Goal: Book appointment/travel/reservation

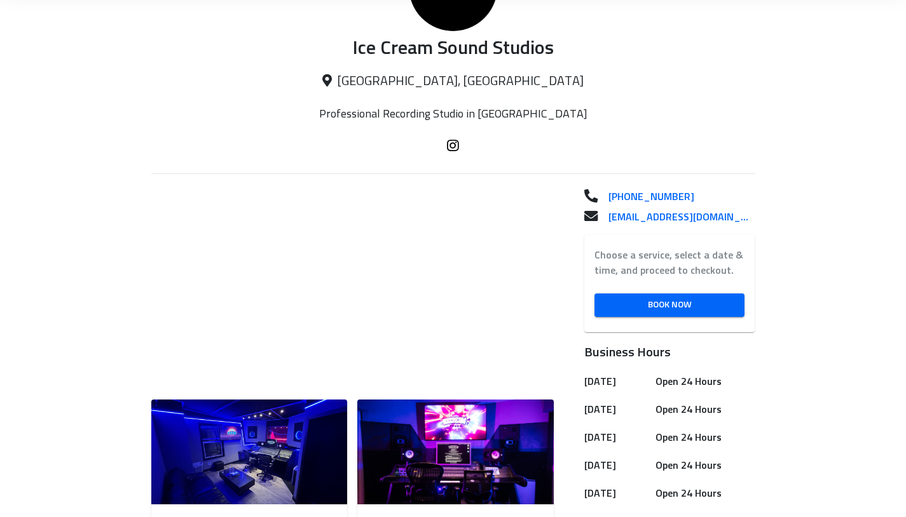
scroll to position [210, 0]
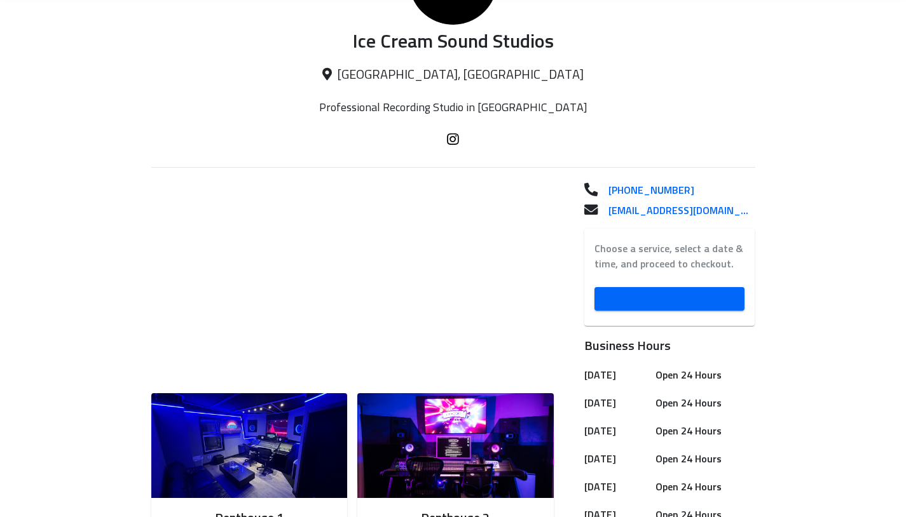
click at [650, 299] on span "Book Now" at bounding box center [669, 299] width 130 height 16
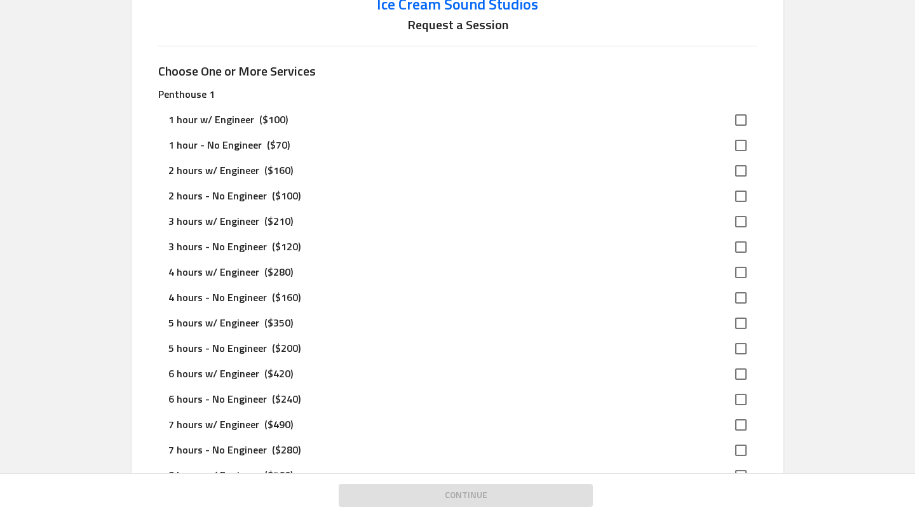
scroll to position [81, 0]
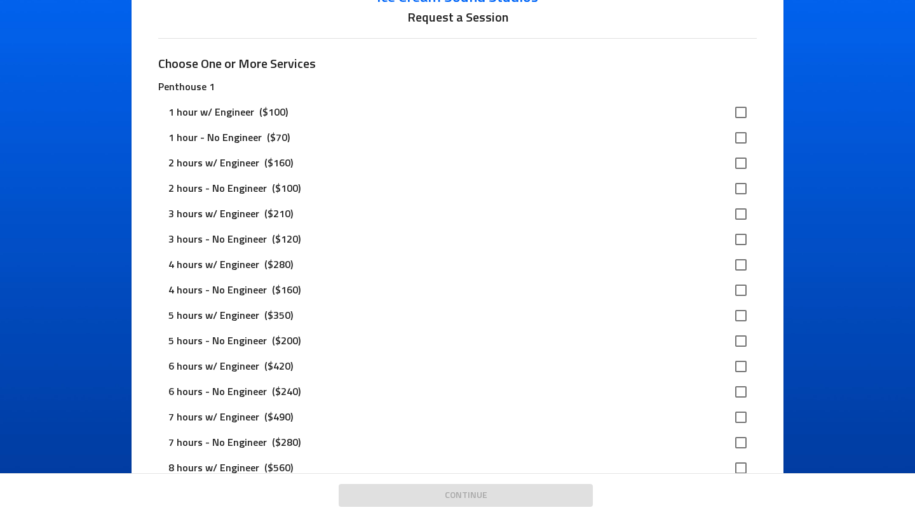
click at [301, 245] on div "3 hours - No Engineer ($120)" at bounding box center [446, 239] width 557 height 15
click at [737, 236] on input "checkbox" at bounding box center [741, 239] width 27 height 27
checkbox input "true"
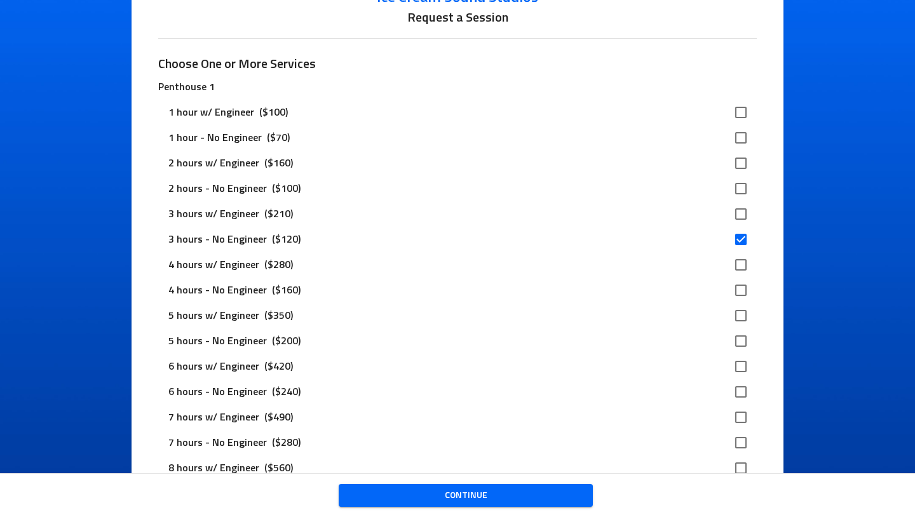
click at [498, 501] on span "Continue" at bounding box center [466, 496] width 234 height 16
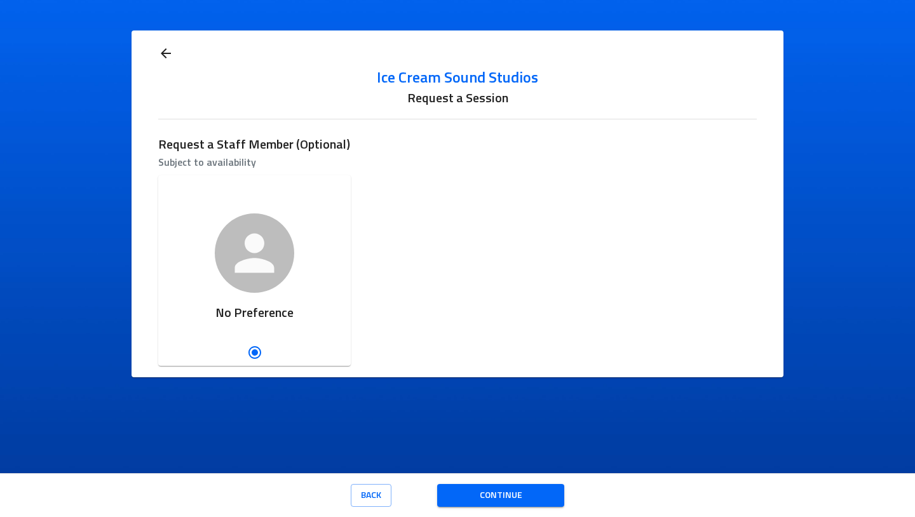
scroll to position [0, 0]
click at [477, 493] on span "Continue" at bounding box center [500, 496] width 107 height 16
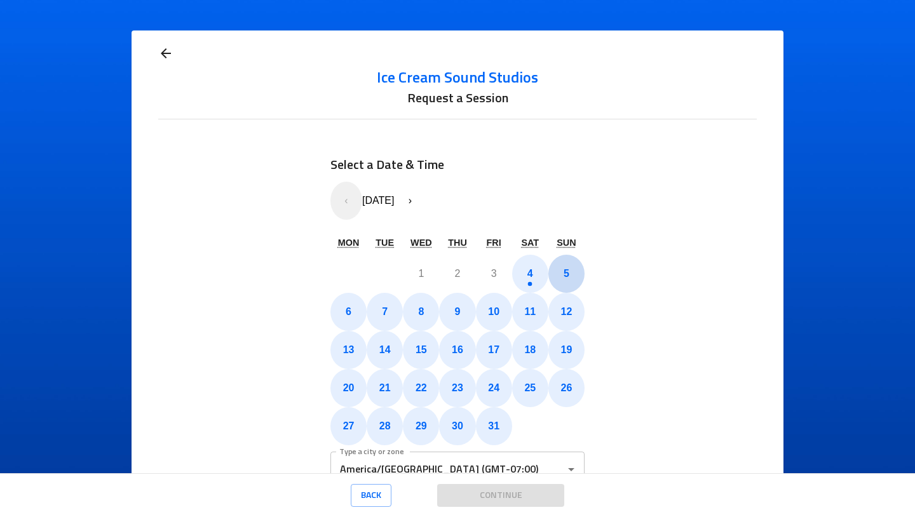
click at [552, 277] on button "5" at bounding box center [566, 274] width 36 height 38
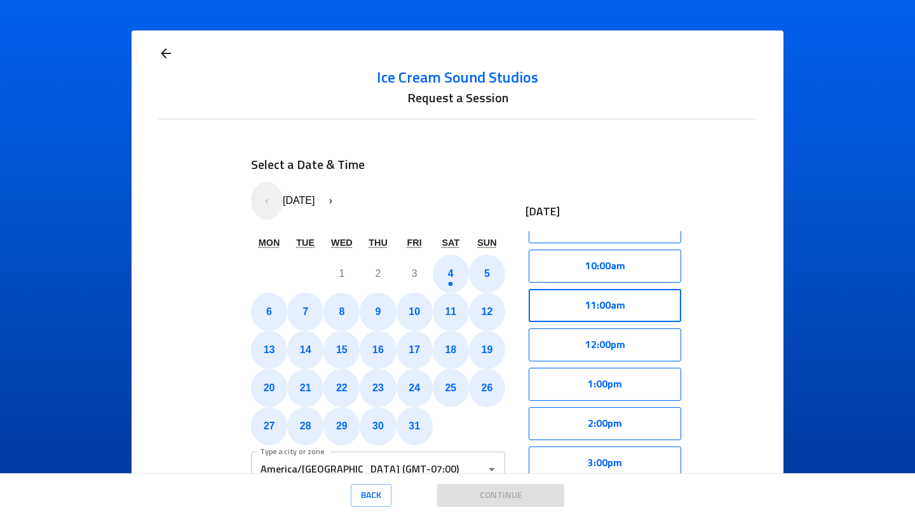
scroll to position [378, 0]
click at [613, 309] on button "11:00am" at bounding box center [605, 306] width 153 height 33
click at [623, 308] on button "Select" at bounding box center [645, 306] width 72 height 33
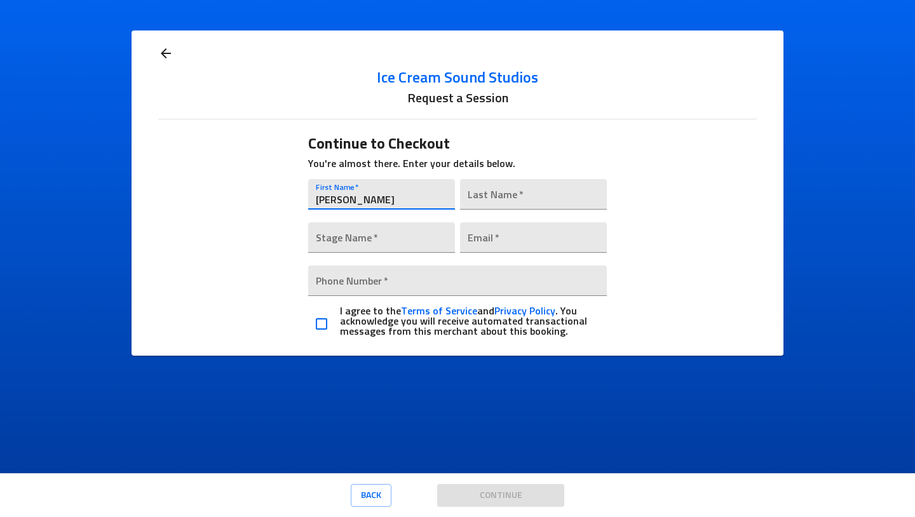
type input "Wesley"
type input "Williams"
type input "WesWill"
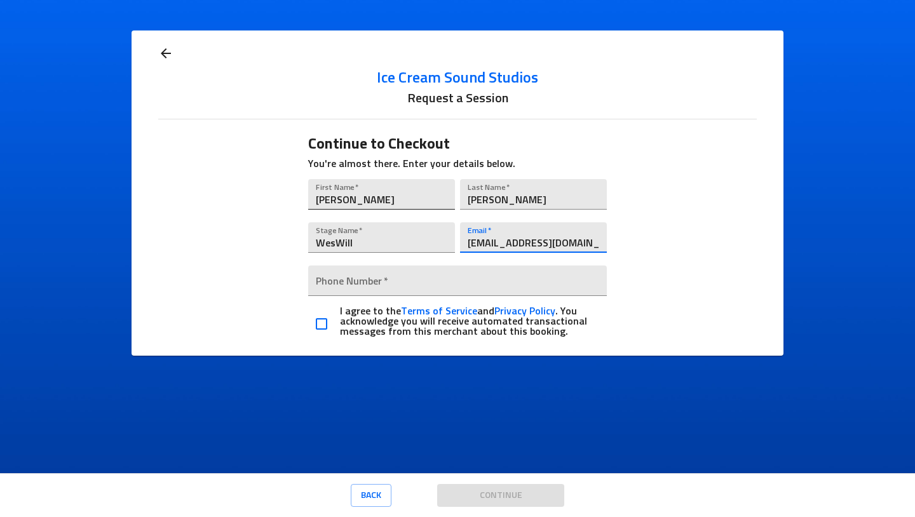
type input "Weswilmusic@gmail.com"
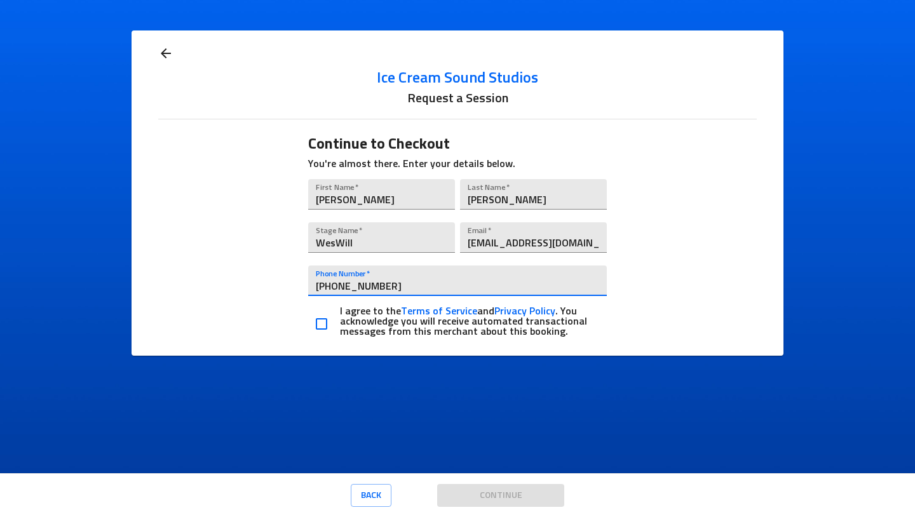
type input "(216) 798-5261"
click at [322, 318] on input "checkbox" at bounding box center [321, 324] width 27 height 27
checkbox input "true"
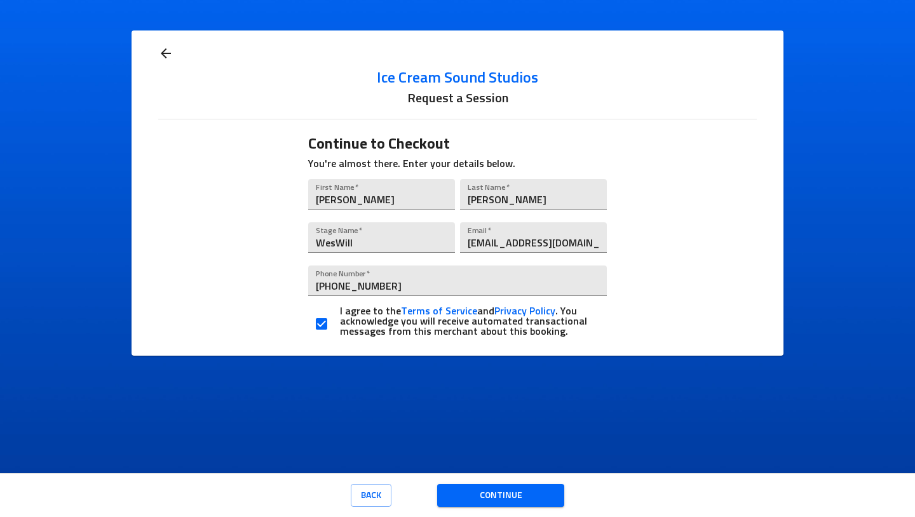
click at [477, 500] on span "Continue" at bounding box center [500, 496] width 107 height 16
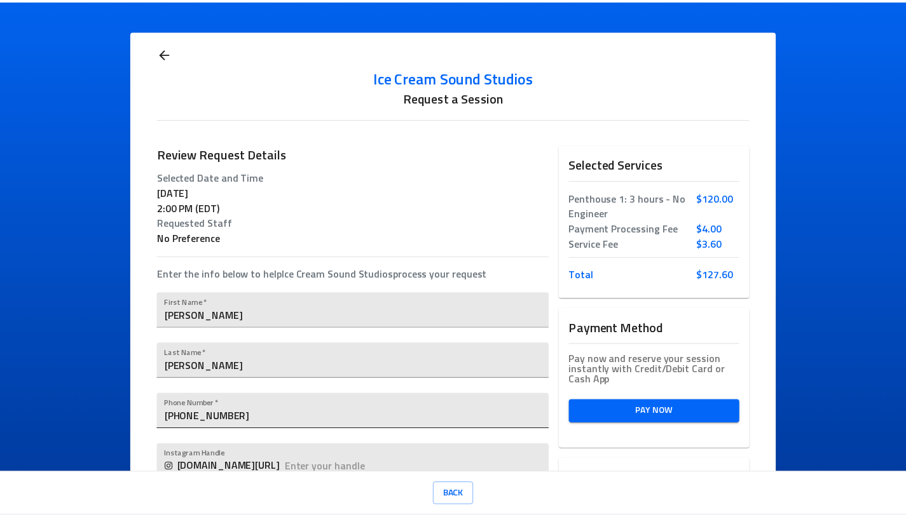
scroll to position [0, 0]
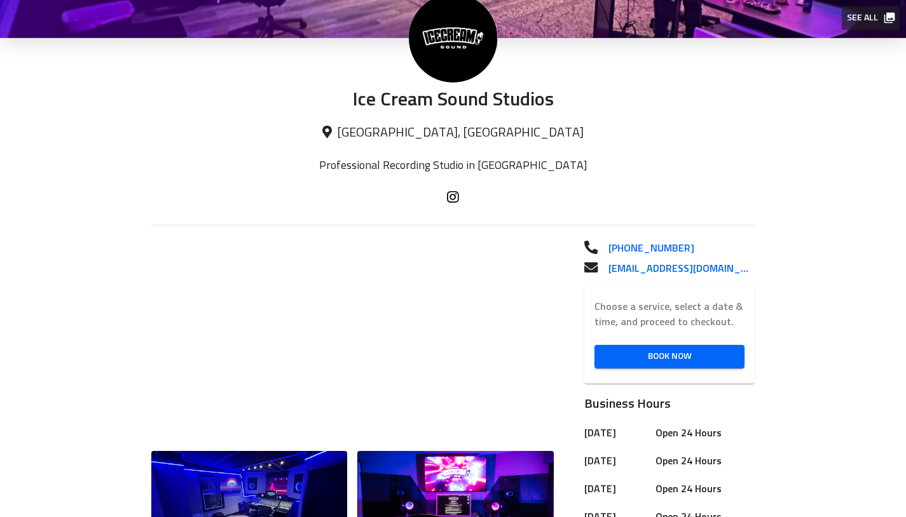
scroll to position [367, 0]
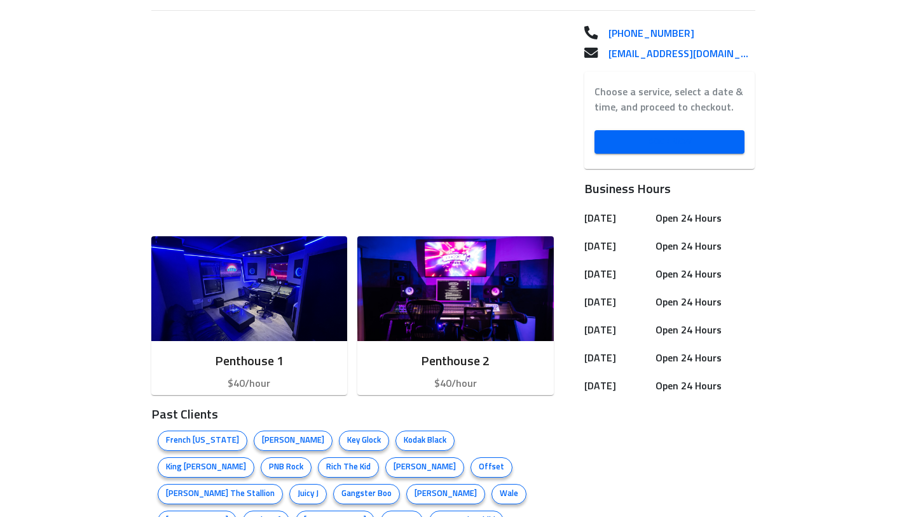
click at [632, 145] on span "Book Now" at bounding box center [669, 142] width 130 height 16
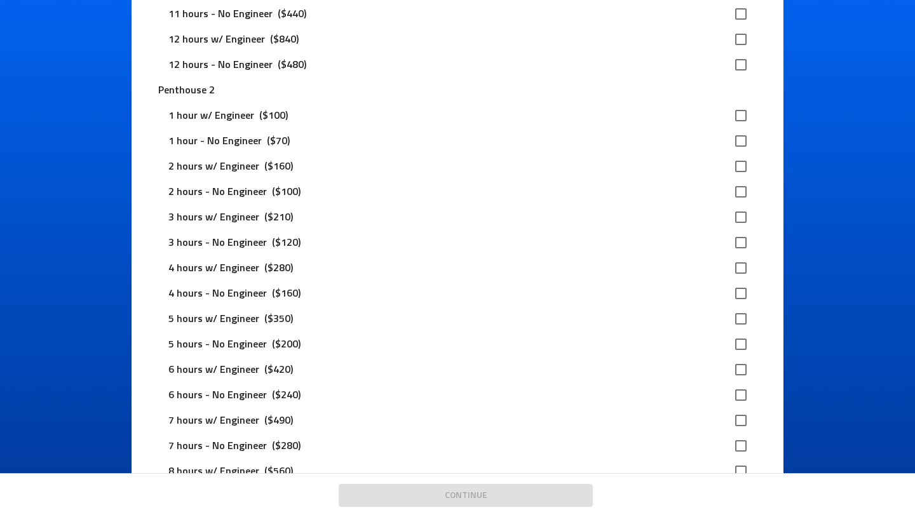
scroll to position [714, 0]
click at [737, 243] on input "checkbox" at bounding box center [741, 242] width 27 height 27
checkbox input "true"
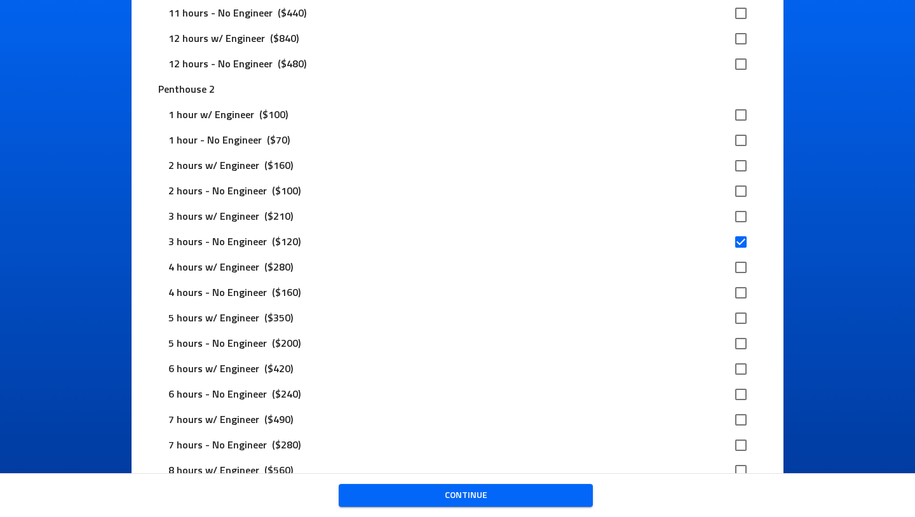
click at [515, 496] on span "Continue" at bounding box center [466, 496] width 234 height 16
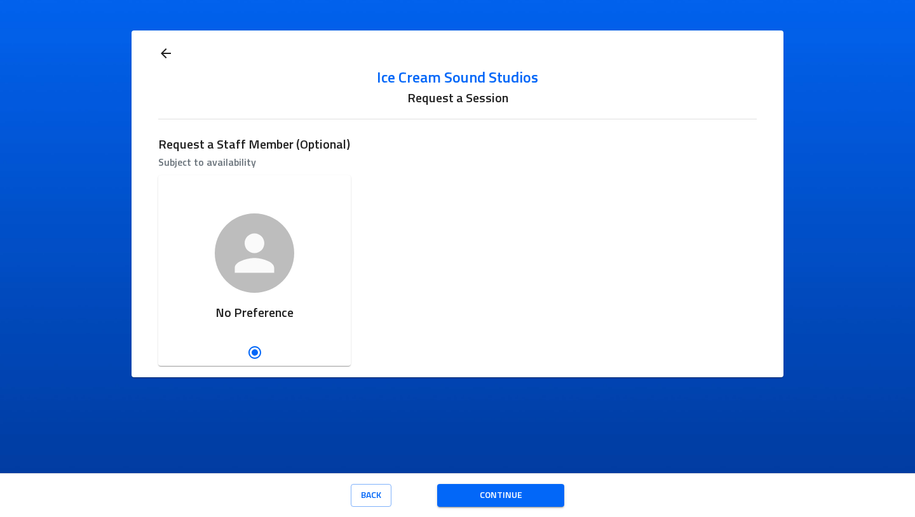
scroll to position [0, 0]
click at [486, 501] on span "Continue" at bounding box center [500, 496] width 107 height 16
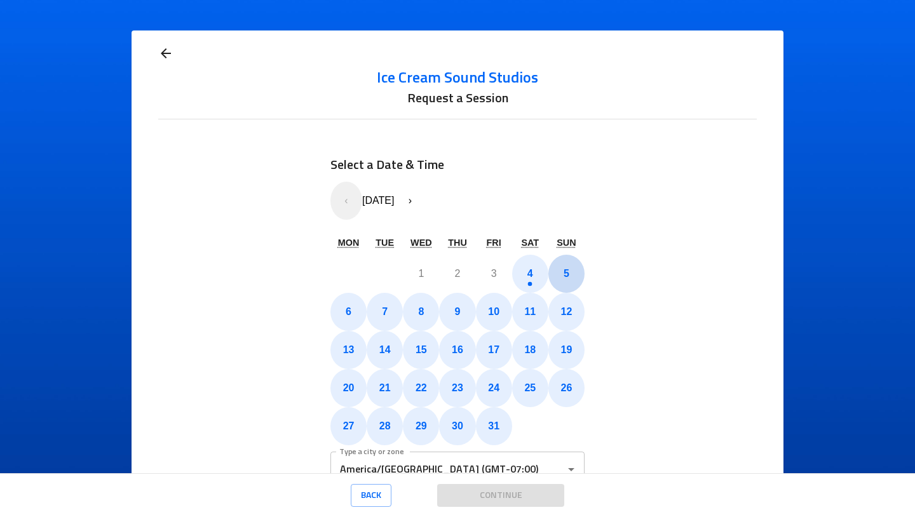
click at [554, 277] on button "5" at bounding box center [566, 274] width 36 height 38
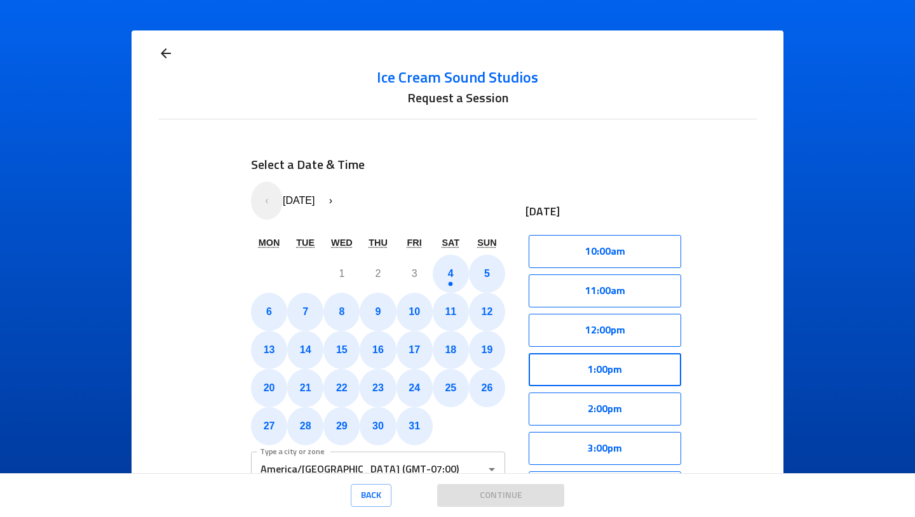
scroll to position [394, 0]
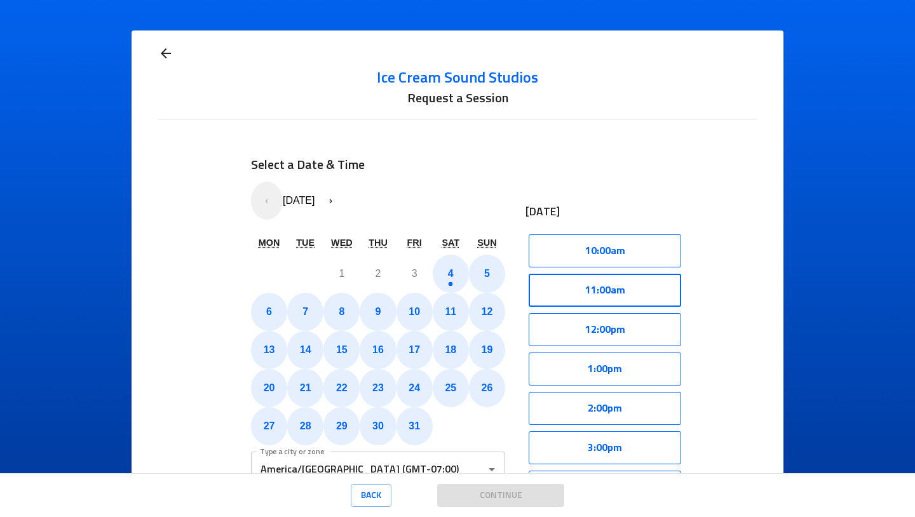
click at [572, 282] on button "11:00am" at bounding box center [605, 290] width 153 height 33
click at [629, 284] on button "Select" at bounding box center [645, 290] width 72 height 33
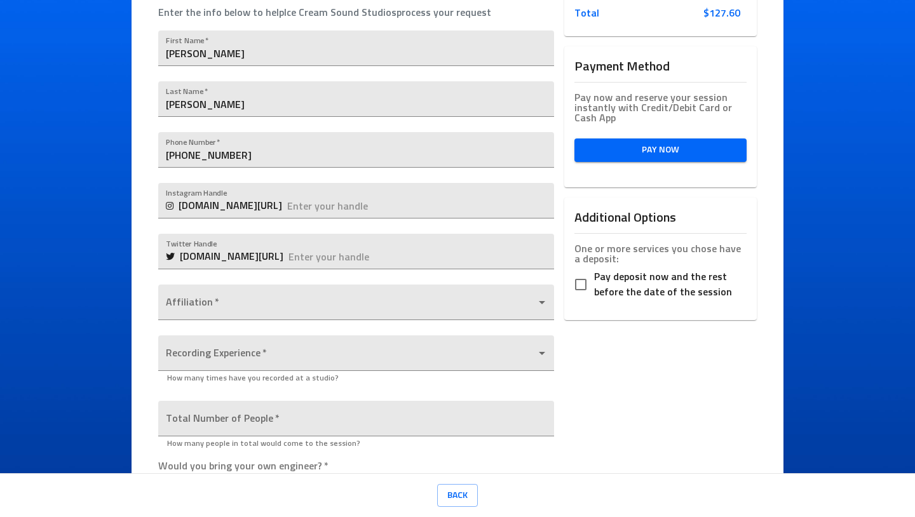
scroll to position [265, 0]
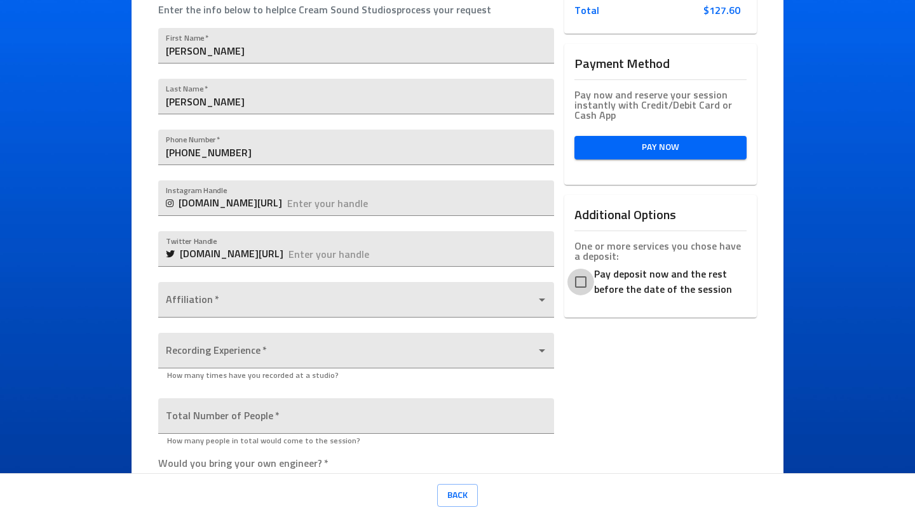
click at [573, 272] on input "Pay deposit now and the rest before the date of the session" at bounding box center [581, 282] width 27 height 27
checkbox input "true"
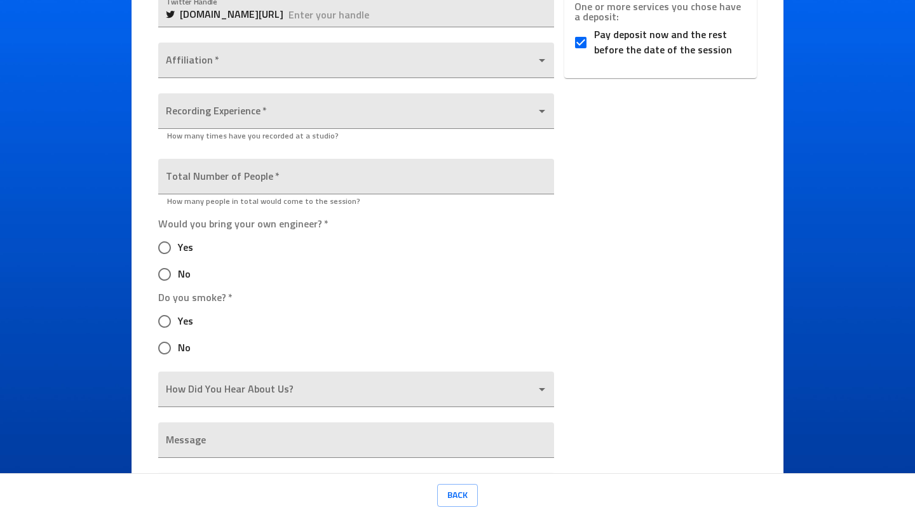
scroll to position [505, 0]
click at [344, 111] on body "Ice Cream Sound Studios Request a Session Review Request Details Selected Date …" at bounding box center [457, 258] width 915 height 517
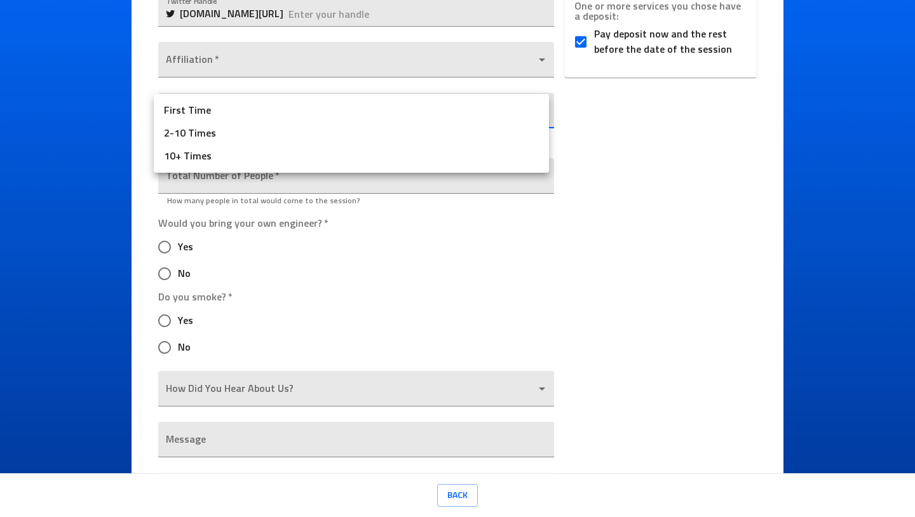
click at [634, 163] on div at bounding box center [457, 258] width 915 height 517
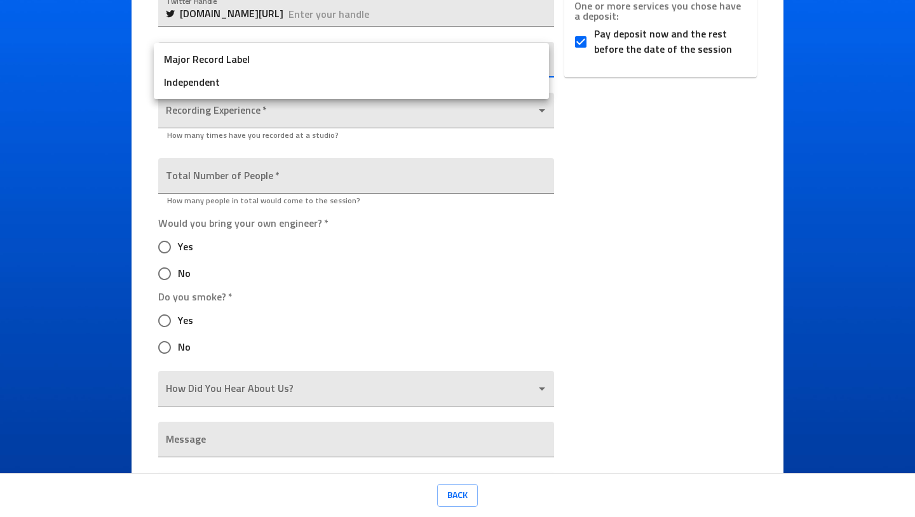
click at [456, 56] on body "Ice Cream Sound Studios Request a Session Review Request Details Selected Date …" at bounding box center [457, 258] width 915 height 517
click at [458, 81] on li "Independent" at bounding box center [351, 82] width 395 height 23
type input "Independent"
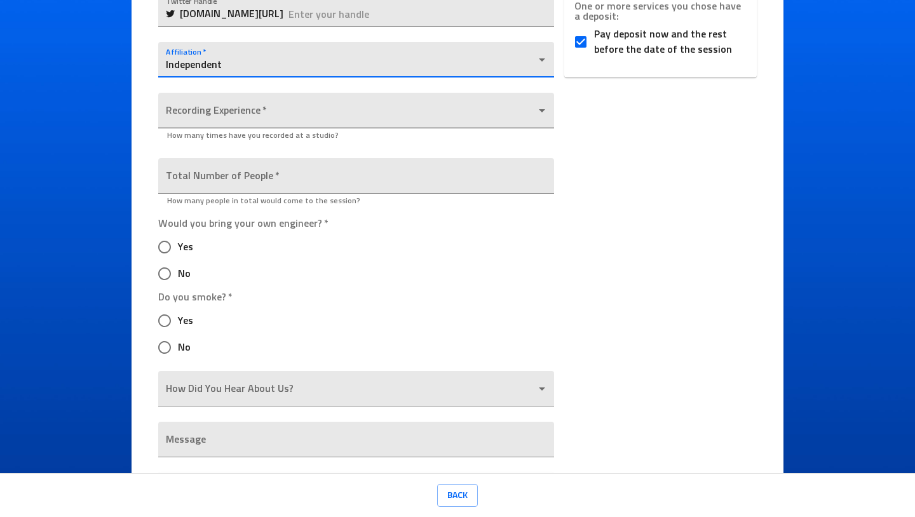
click at [451, 113] on body "Ice Cream Sound Studios Request a Session Review Request Details Selected Date …" at bounding box center [457, 258] width 915 height 517
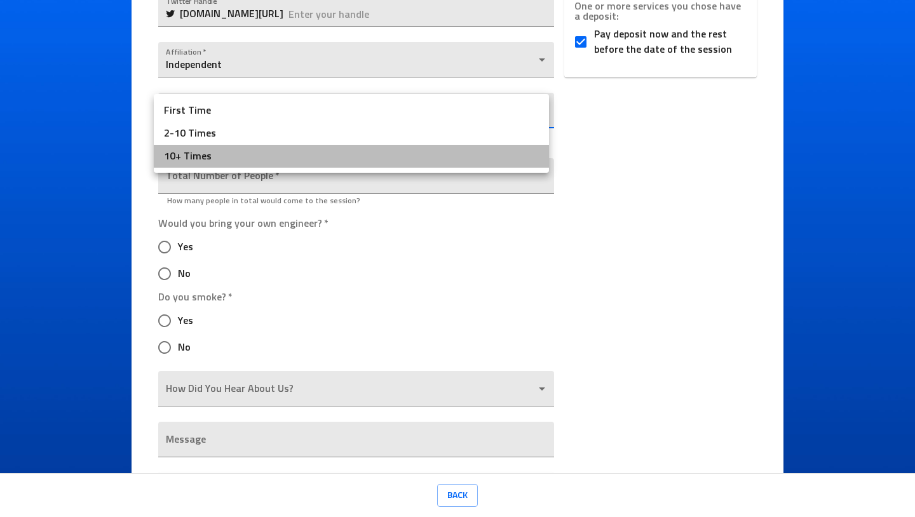
click at [436, 167] on li "10+ Times" at bounding box center [351, 156] width 395 height 23
type input "10+ Times"
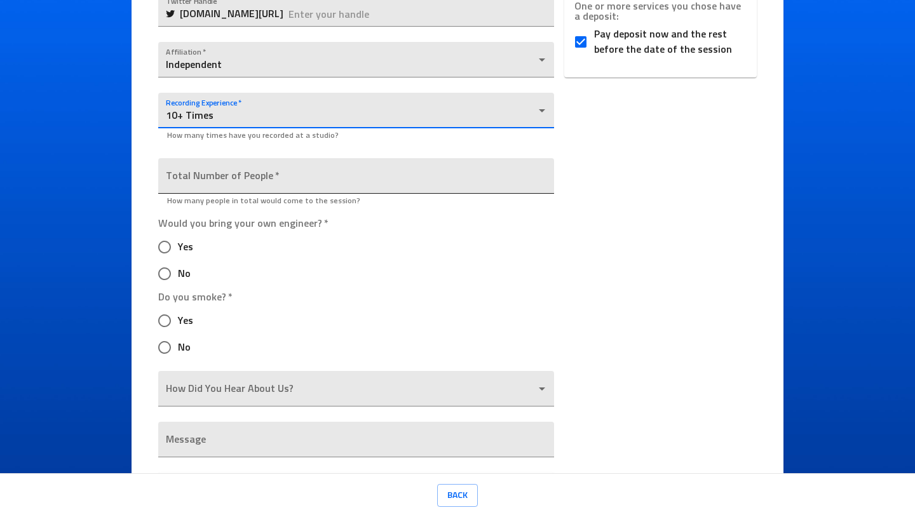
click at [419, 179] on input "number" at bounding box center [355, 176] width 395 height 36
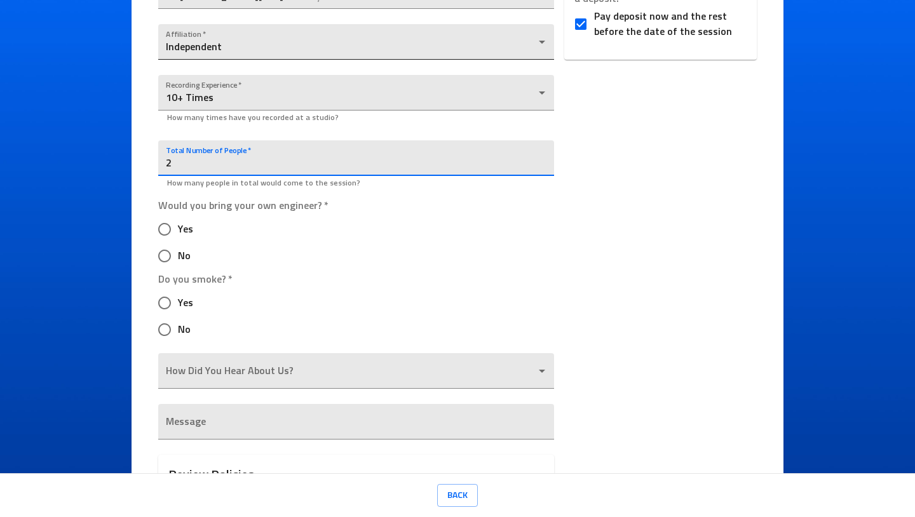
scroll to position [524, 0]
type input "2"
click at [163, 223] on input "Yes" at bounding box center [164, 228] width 27 height 27
radio input "true"
click at [161, 327] on input "No" at bounding box center [164, 329] width 27 height 27
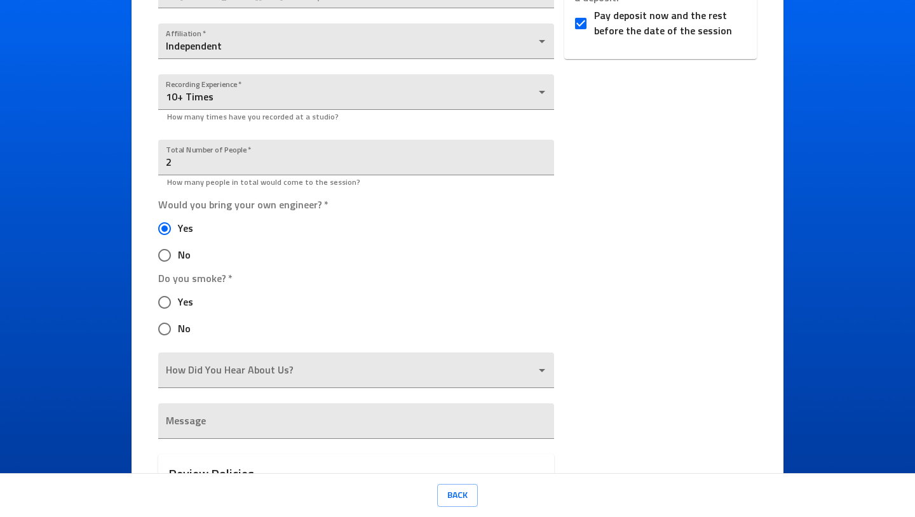
radio input "true"
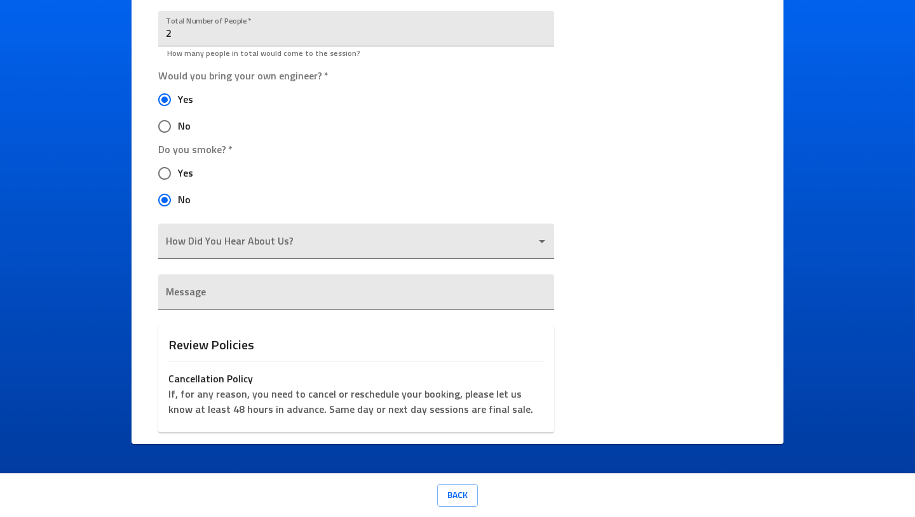
scroll to position [652, 0]
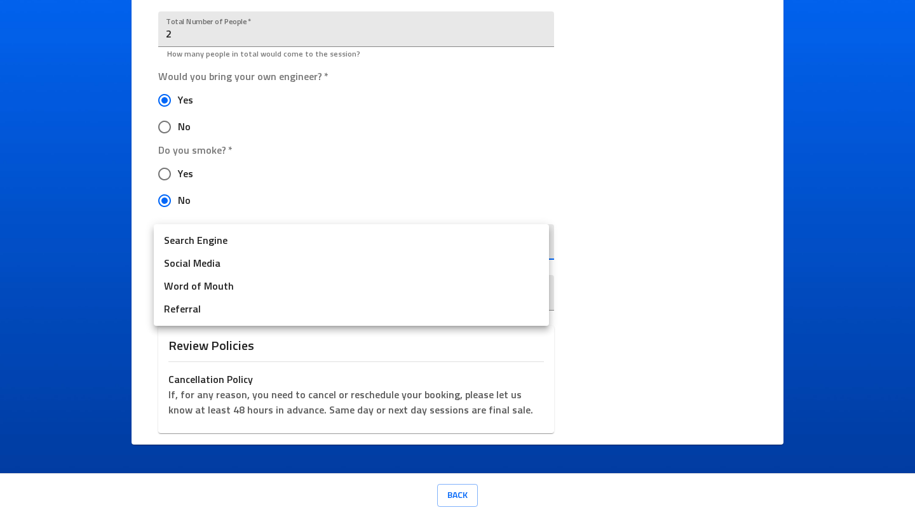
click at [259, 235] on body "Ice Cream Sound Studios Request a Session Review Request Details Selected Date …" at bounding box center [457, 258] width 915 height 517
click at [241, 242] on li "Search Engine" at bounding box center [351, 240] width 395 height 23
type input "Search Engine"
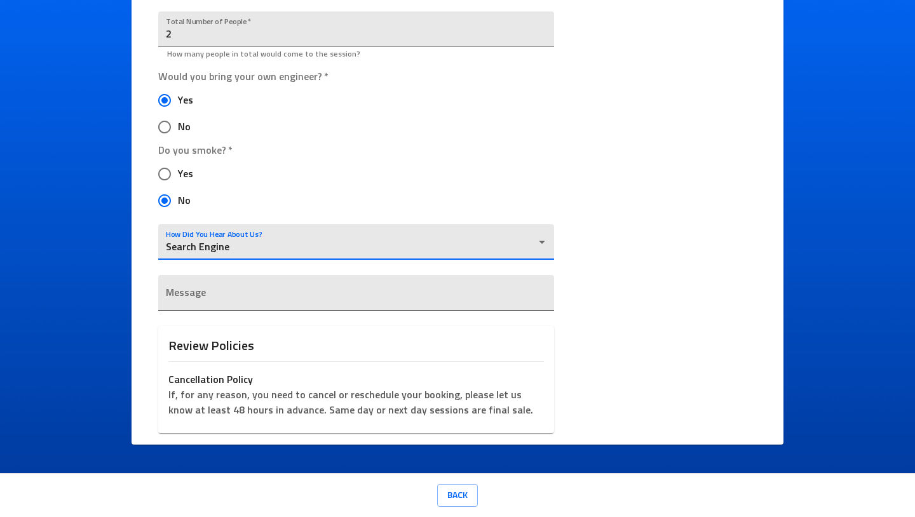
click at [235, 303] on div "x" at bounding box center [355, 293] width 395 height 36
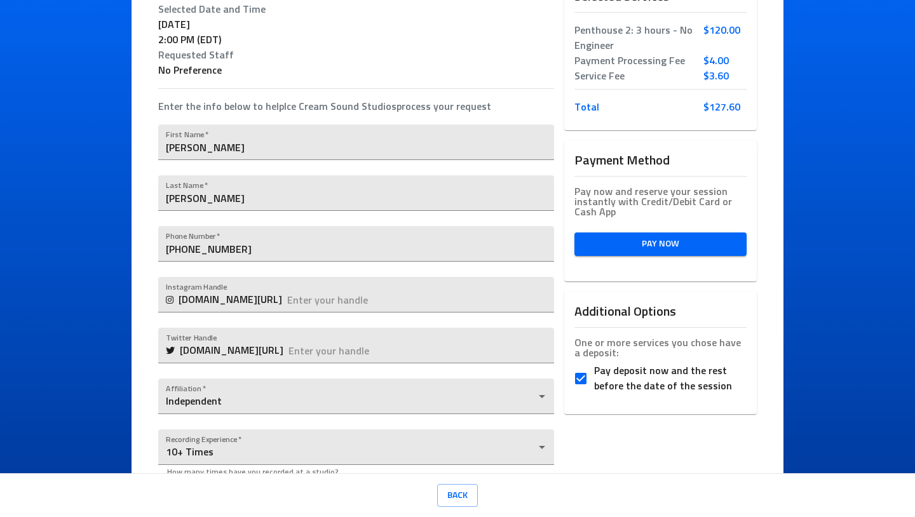
scroll to position [254, 0]
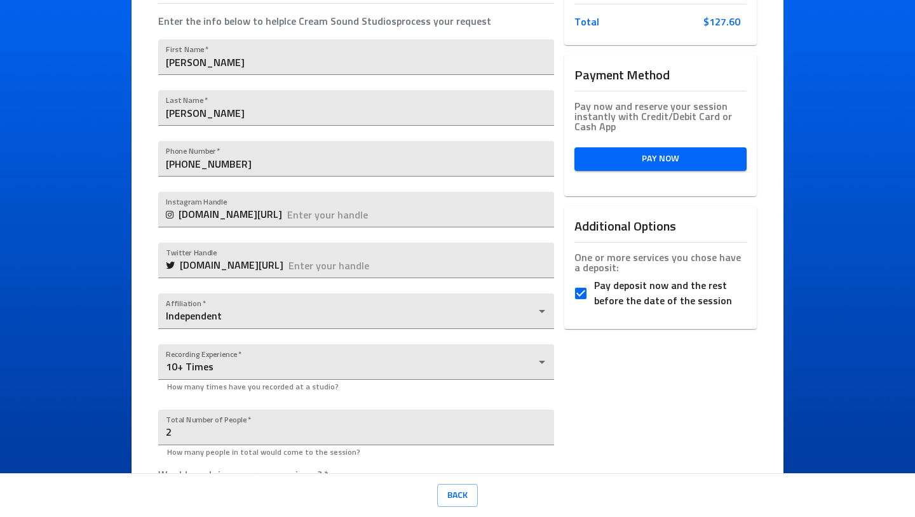
type textarea "Would like to utilize the new client free hour if possible."
click at [658, 160] on span "Pay Now" at bounding box center [661, 159] width 152 height 16
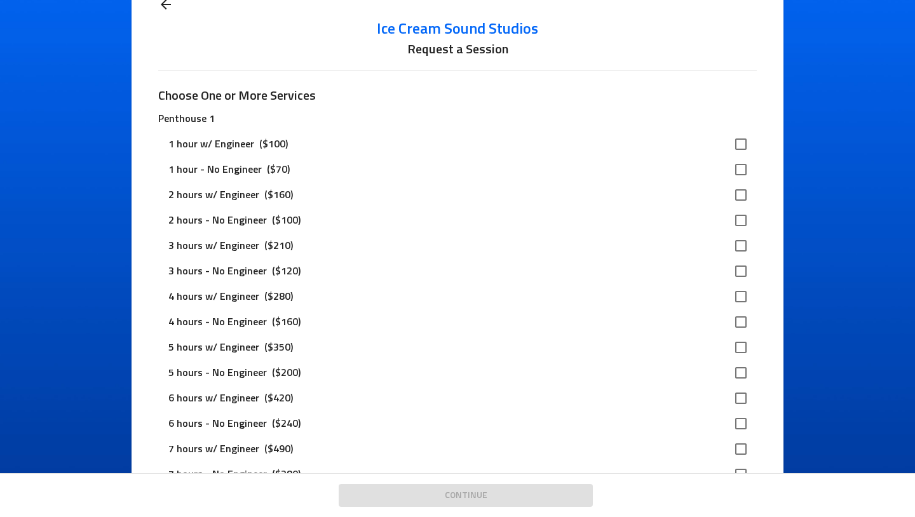
scroll to position [75, 0]
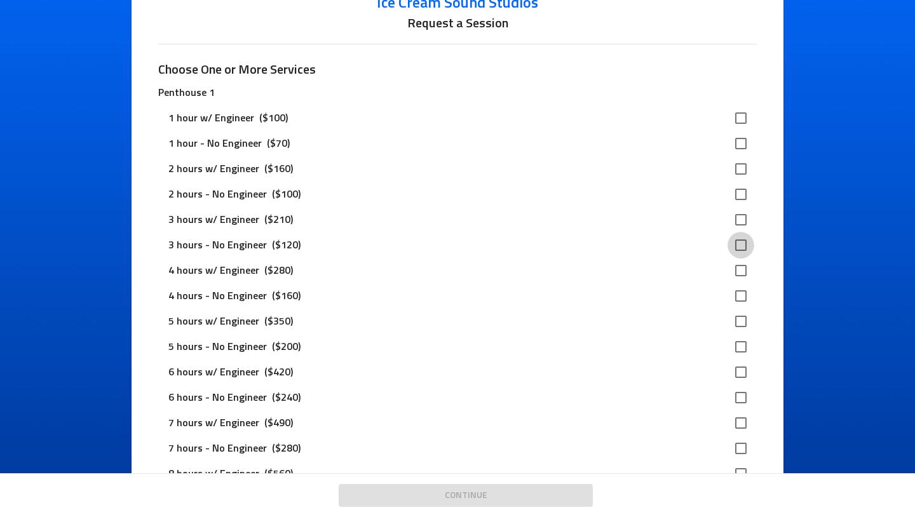
click at [740, 243] on input "checkbox" at bounding box center [741, 245] width 27 height 27
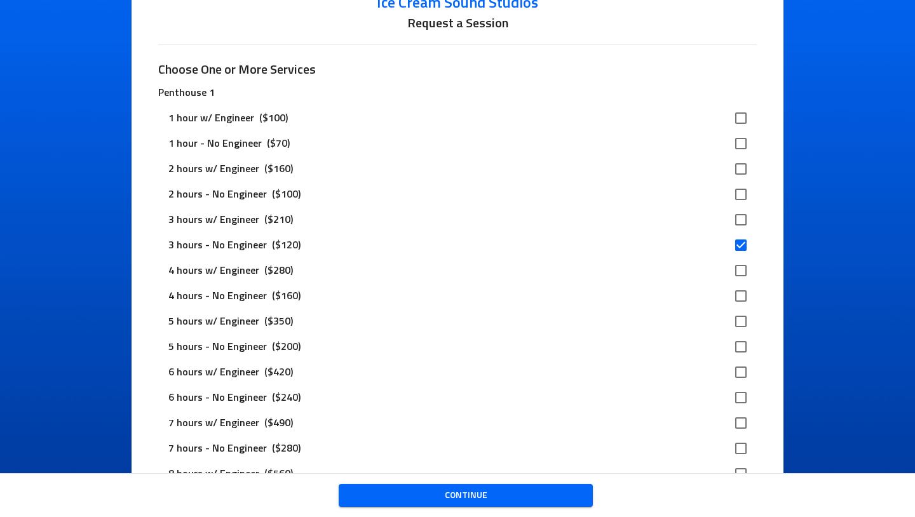
click at [737, 245] on input "checkbox" at bounding box center [741, 245] width 27 height 27
checkbox input "false"
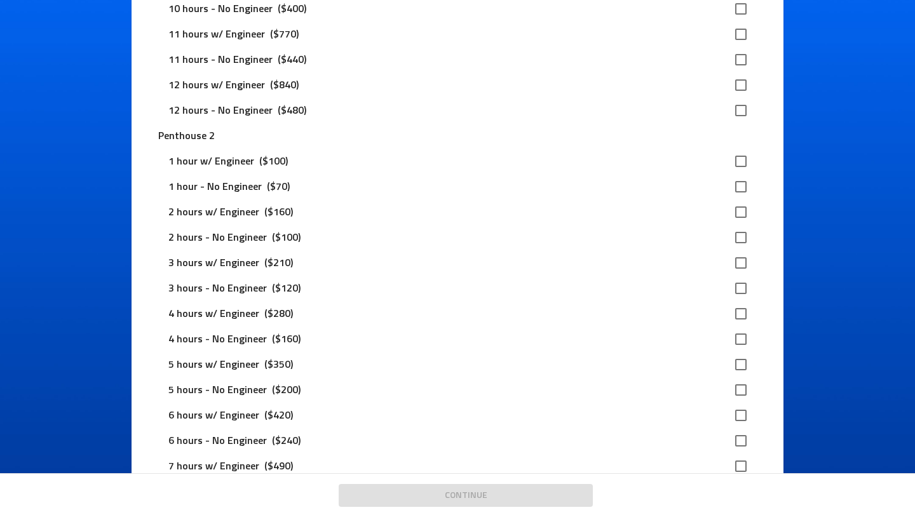
scroll to position [709, 0]
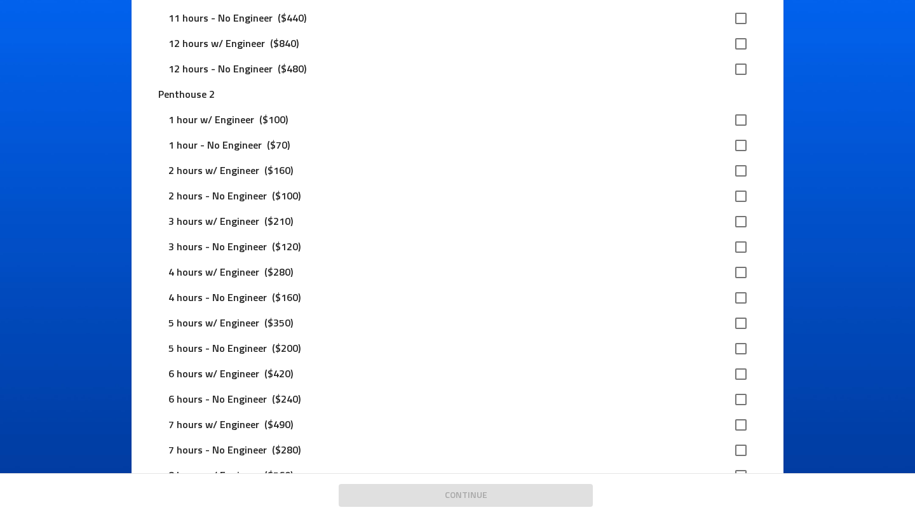
click at [737, 248] on input "checkbox" at bounding box center [741, 247] width 27 height 27
checkbox input "true"
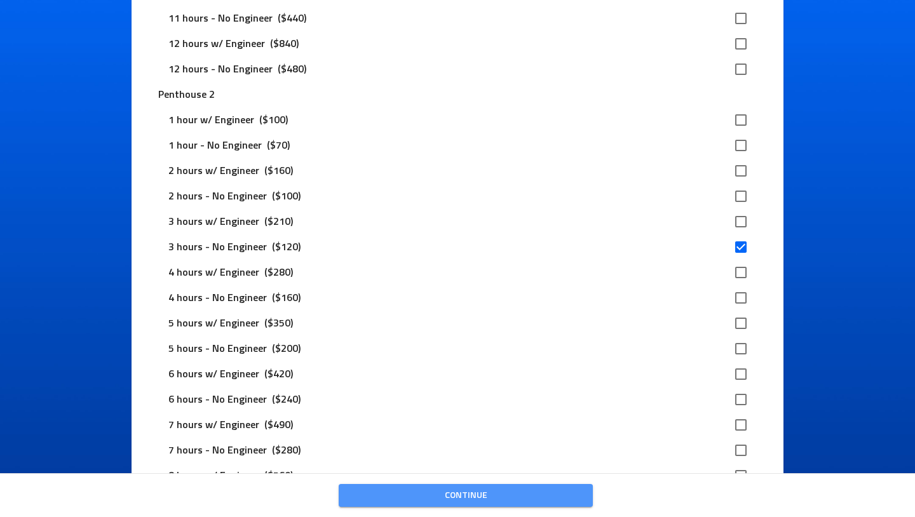
click at [561, 496] on span "Continue" at bounding box center [466, 496] width 234 height 16
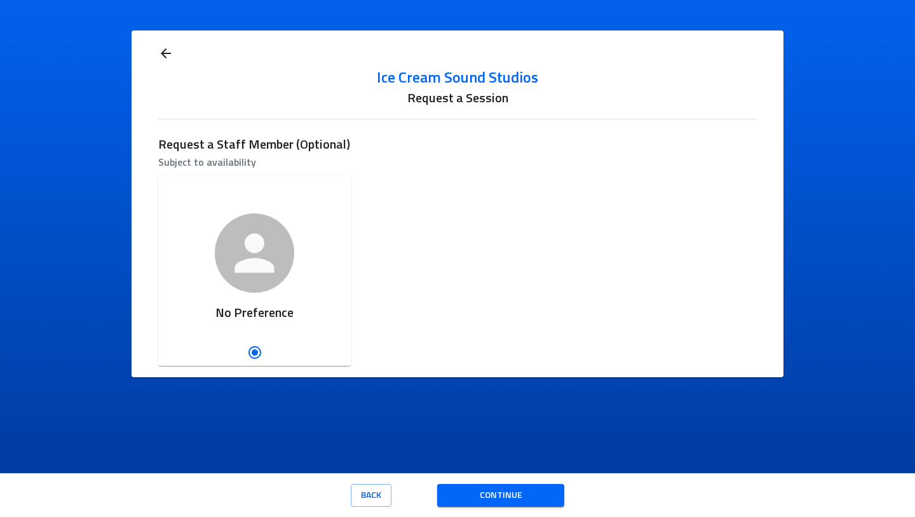
click at [478, 493] on span "Continue" at bounding box center [500, 496] width 107 height 16
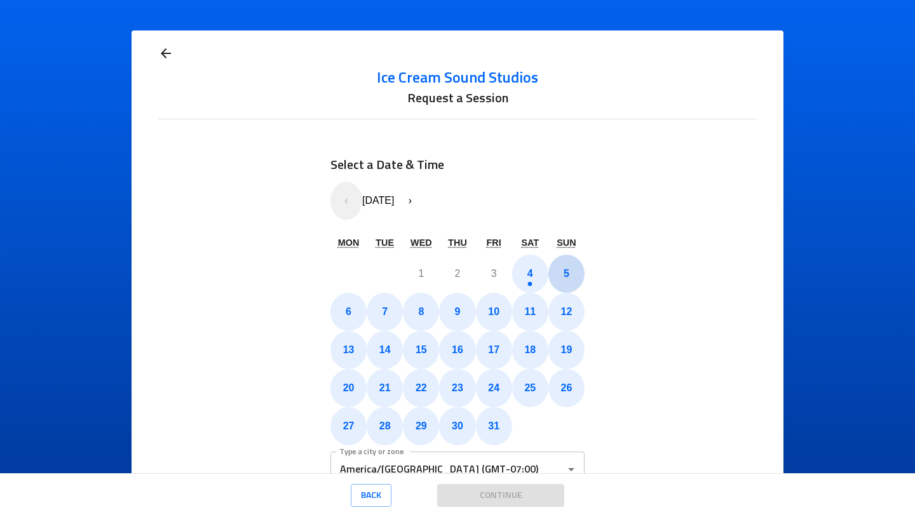
click at [554, 273] on button "5" at bounding box center [566, 274] width 36 height 38
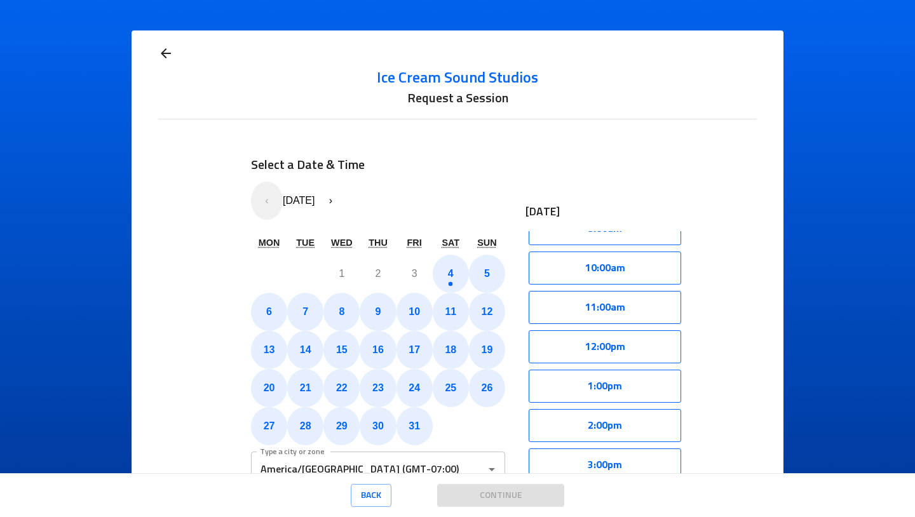
scroll to position [397, 0]
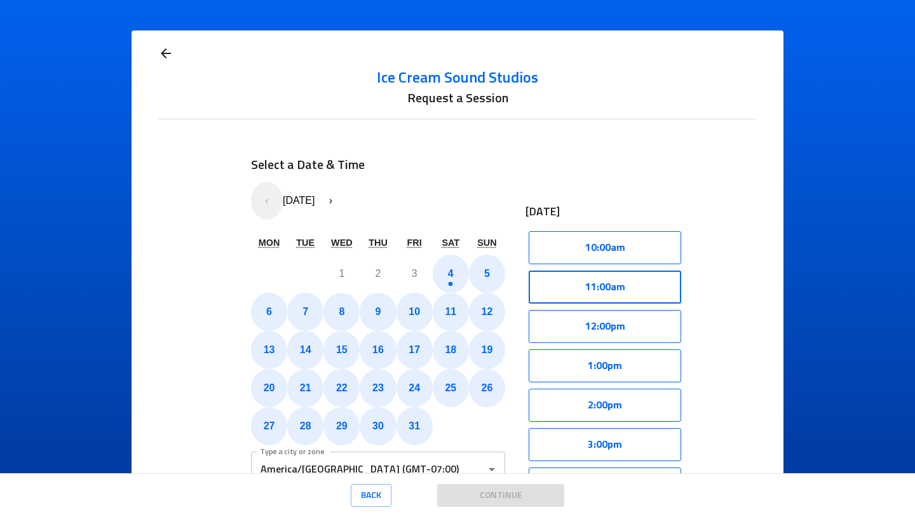
click at [580, 277] on button "11:00am" at bounding box center [605, 287] width 153 height 33
click at [623, 282] on button "Select" at bounding box center [645, 287] width 72 height 33
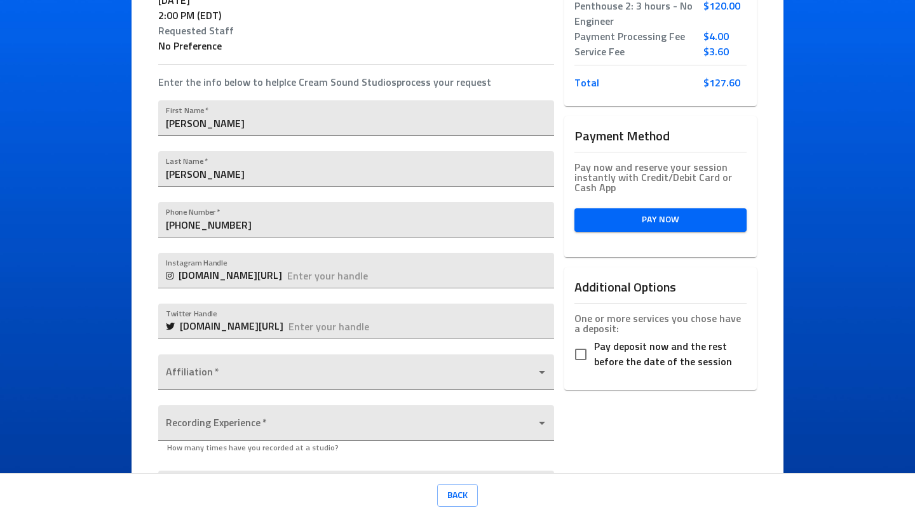
scroll to position [194, 0]
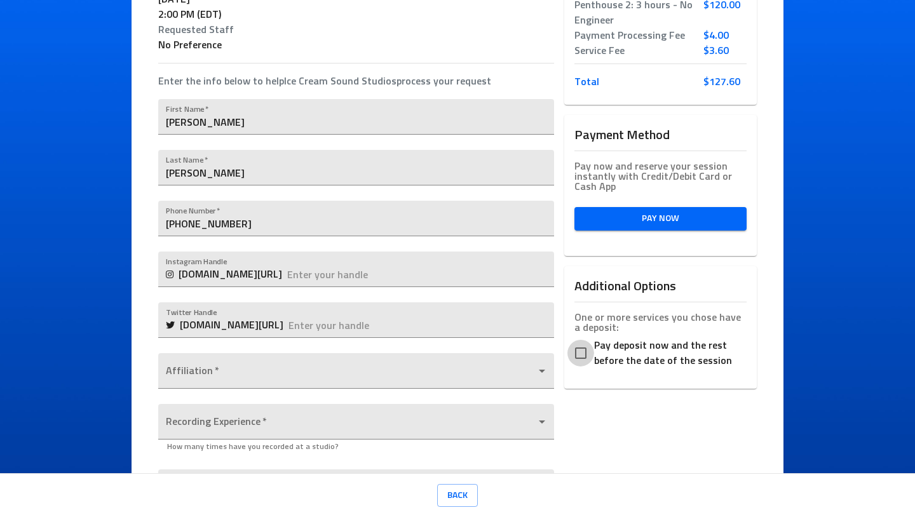
click at [579, 340] on input "Pay deposit now and the rest before the date of the session" at bounding box center [581, 353] width 27 height 27
checkbox input "true"
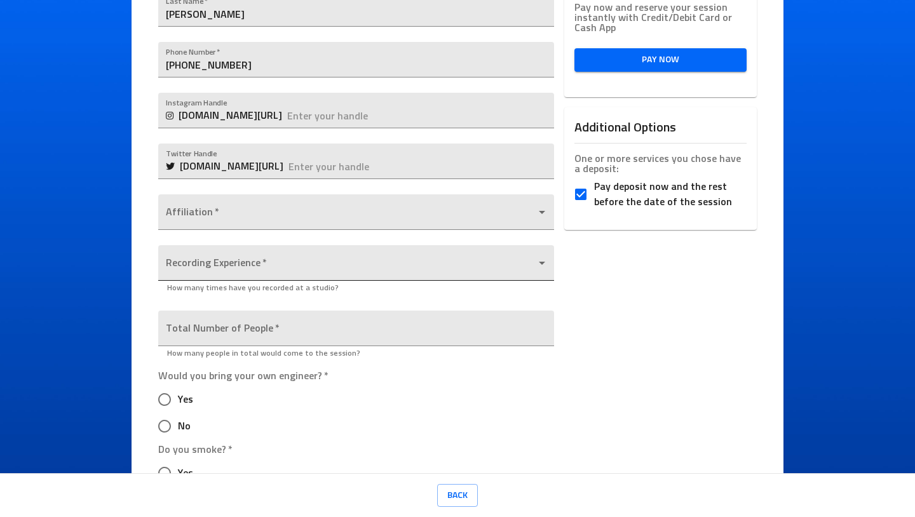
scroll to position [358, 0]
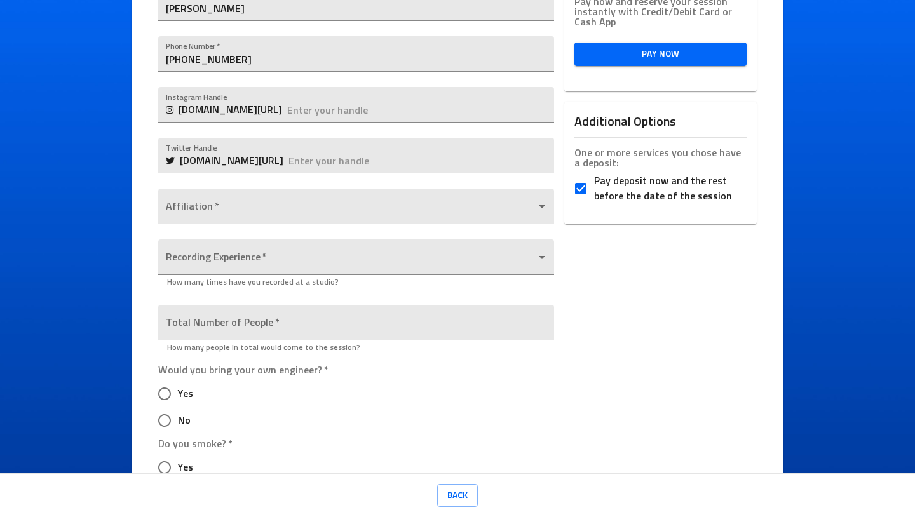
click at [398, 208] on body "Ice Cream Sound Studios Request a Session Review Request Details Selected Date …" at bounding box center [457, 258] width 915 height 517
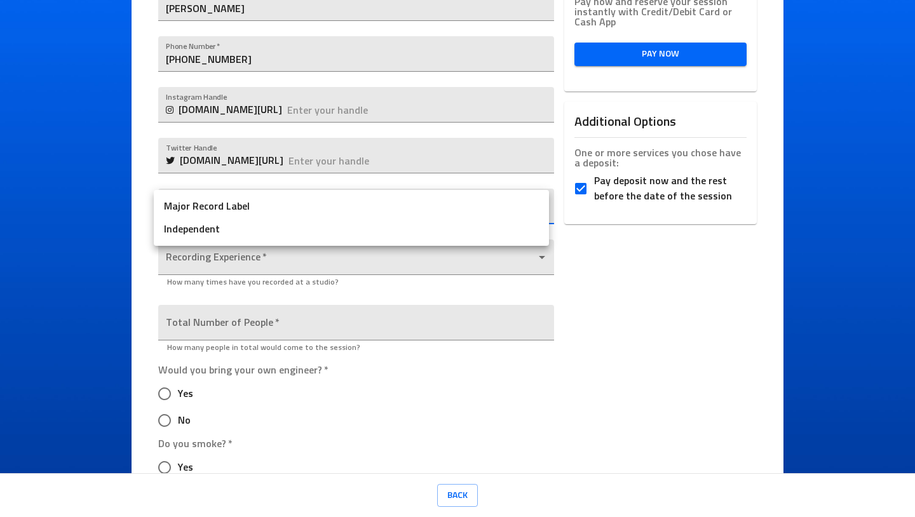
click at [383, 229] on li "Independent" at bounding box center [351, 229] width 395 height 23
type input "Independent"
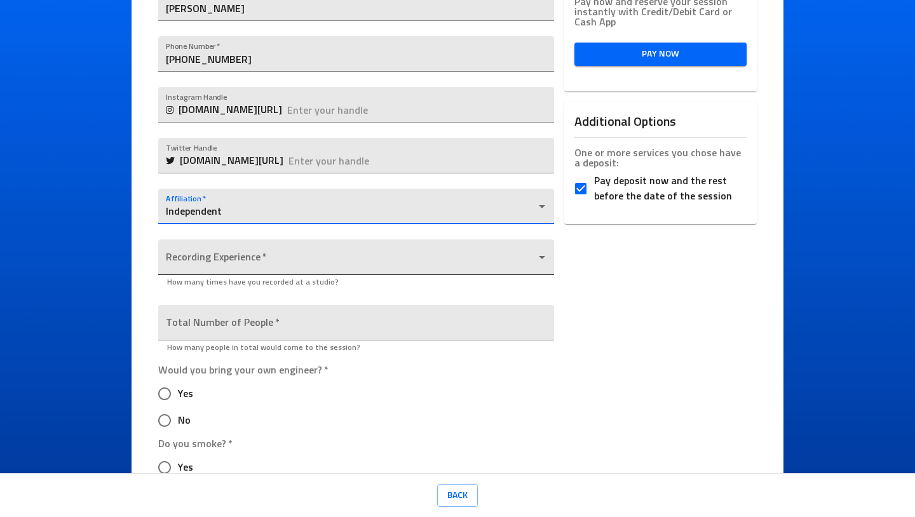
click at [364, 262] on body "Ice Cream Sound Studios Request a Session Review Request Details Selected Date …" at bounding box center [457, 258] width 915 height 517
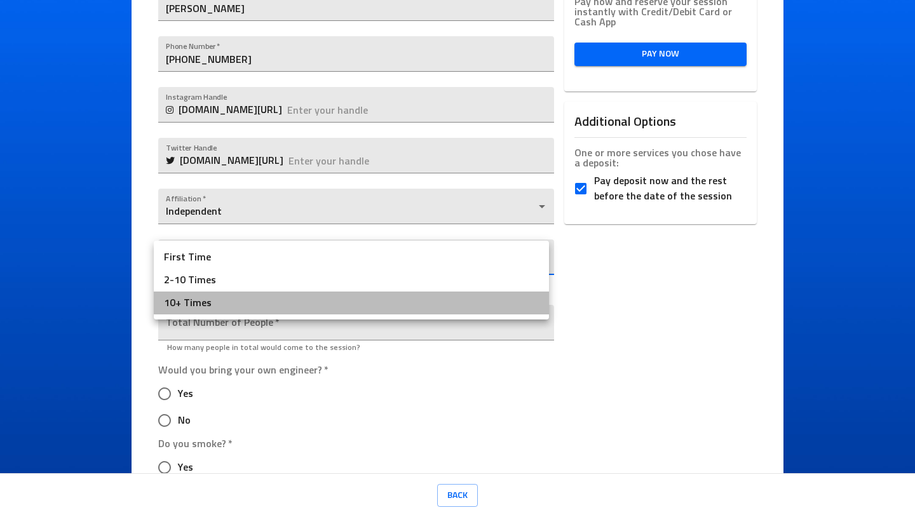
click at [343, 299] on li "10+ Times" at bounding box center [351, 303] width 395 height 23
type input "10+ Times"
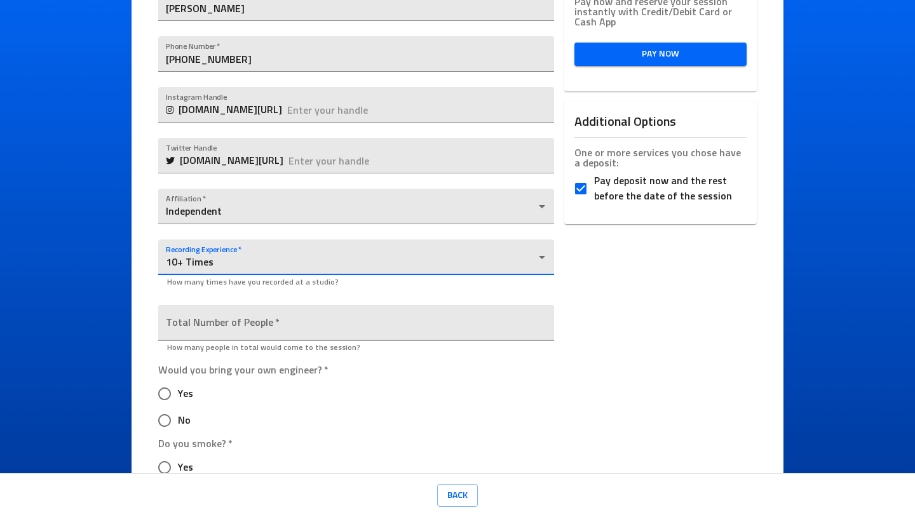
click at [332, 323] on input "number" at bounding box center [355, 323] width 395 height 36
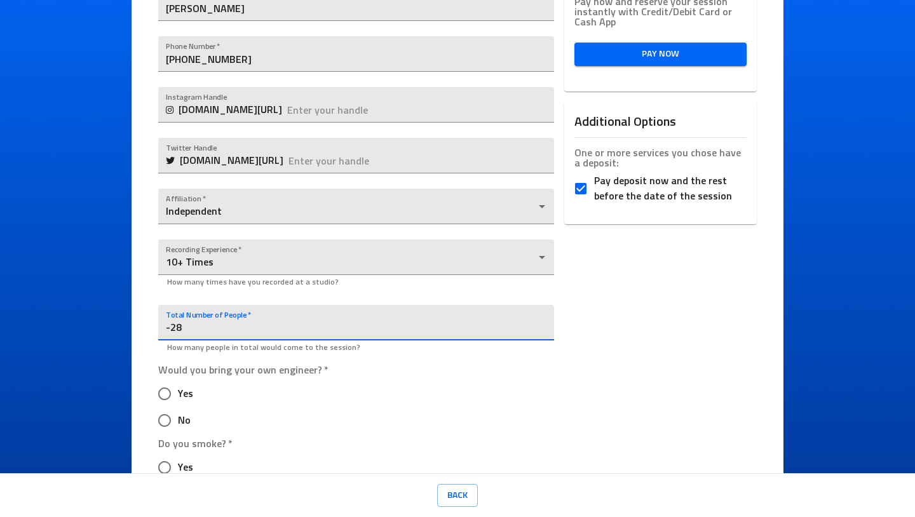
type input "-29"
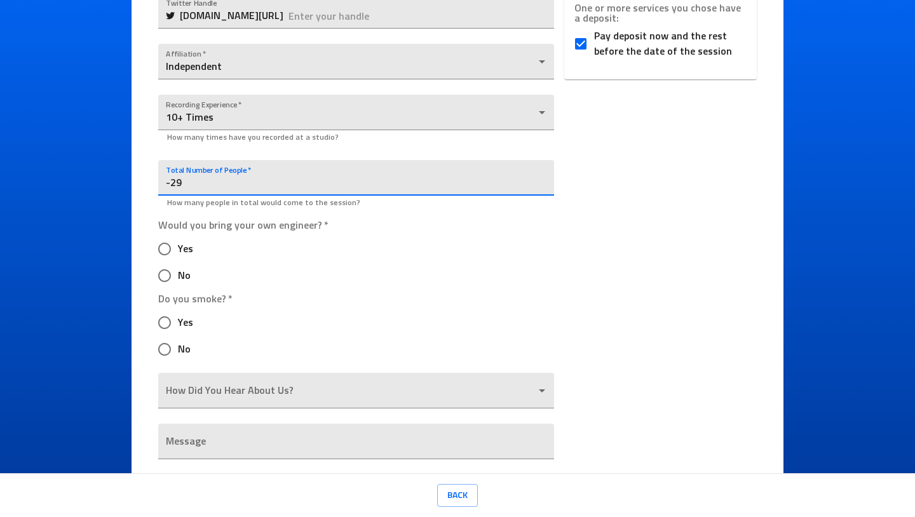
click at [161, 246] on input "Yes" at bounding box center [164, 249] width 27 height 27
radio input "true"
click at [162, 344] on input "No" at bounding box center [164, 349] width 27 height 27
radio input "true"
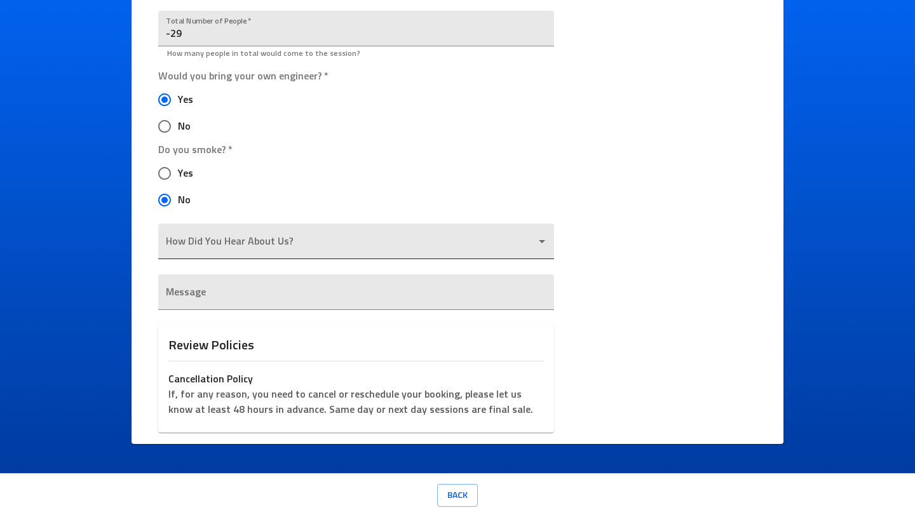
scroll to position [652, 0]
click at [170, 248] on body "Ice Cream Sound Studios Request a Session Review Request Details Selected Date …" at bounding box center [457, 258] width 915 height 517
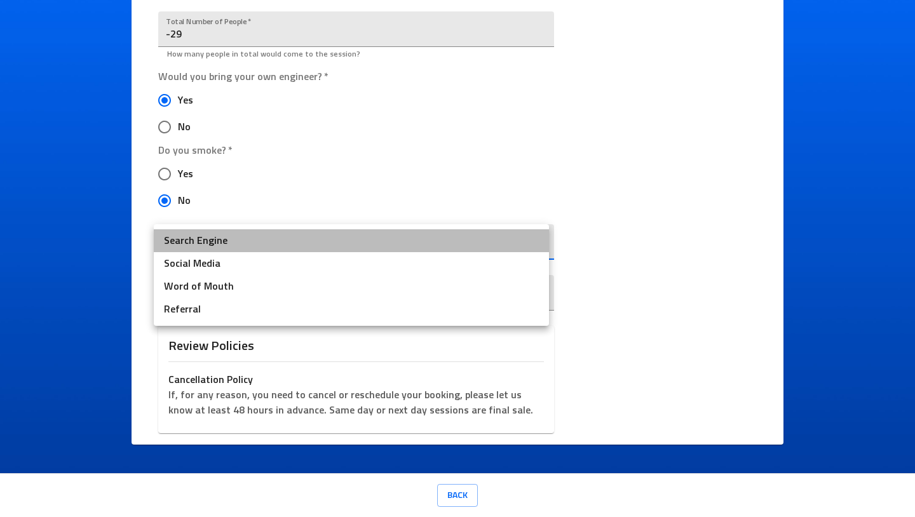
click at [180, 244] on li "Search Engine" at bounding box center [351, 240] width 395 height 23
type input "Search Engine"
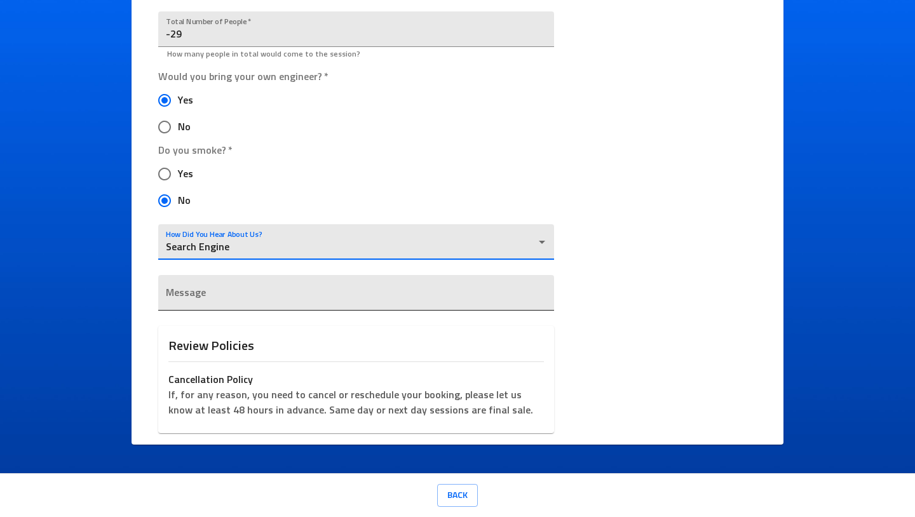
click at [180, 285] on div "x" at bounding box center [355, 293] width 395 height 36
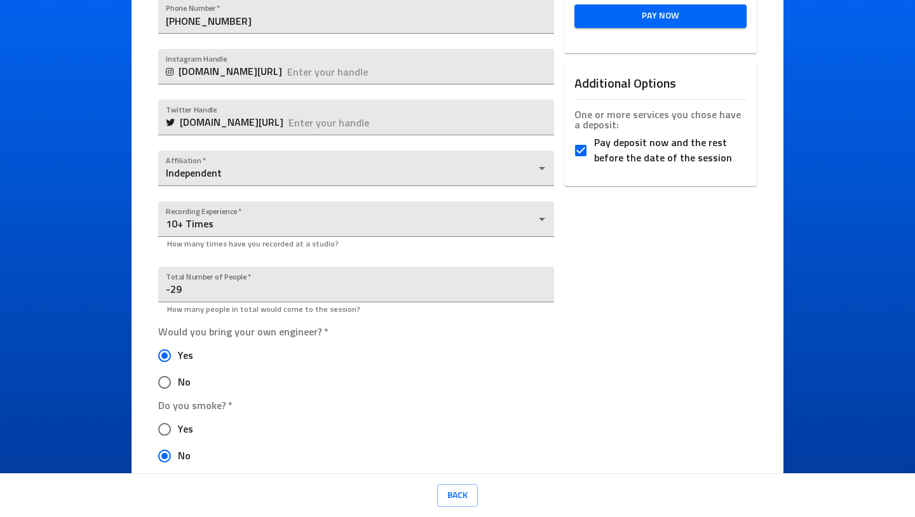
scroll to position [390, 0]
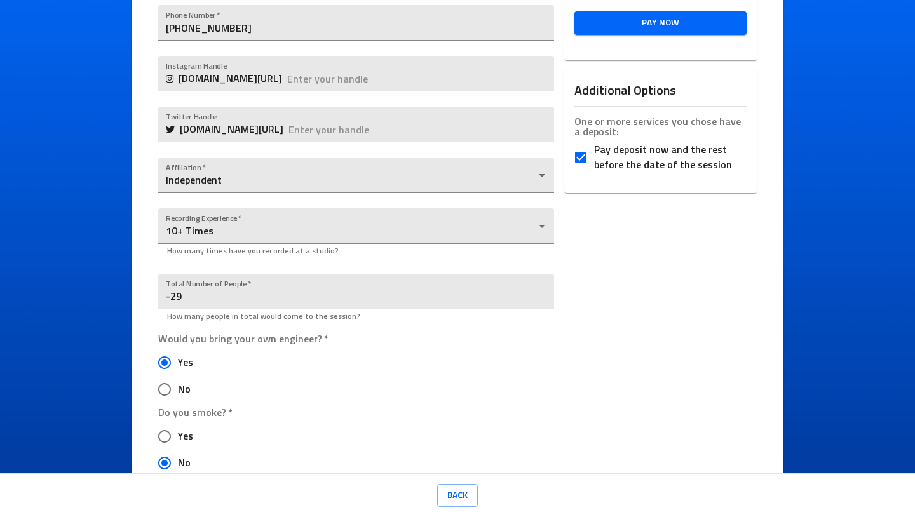
click at [634, 149] on span "Pay deposit now and the rest before the date of the session" at bounding box center [665, 157] width 142 height 31
click at [594, 149] on input "Pay deposit now and the rest before the date of the session" at bounding box center [581, 157] width 27 height 27
click at [575, 156] on input "Pay deposit now and the rest before the date of the session" at bounding box center [581, 157] width 27 height 27
checkbox input "true"
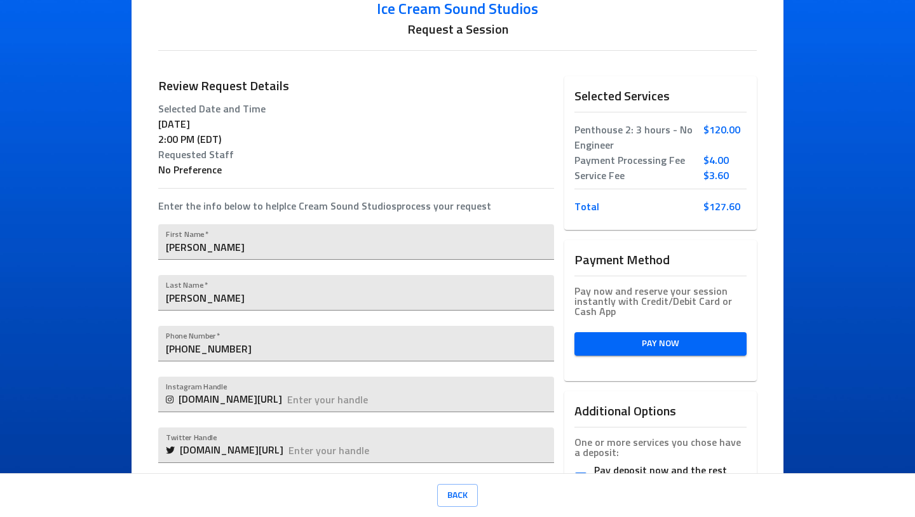
scroll to position [104, 0]
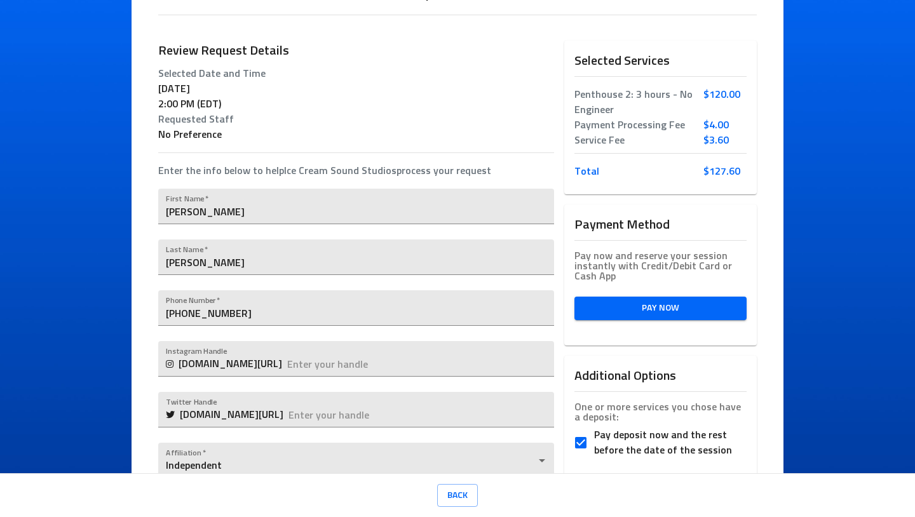
click at [648, 303] on span "Pay Now" at bounding box center [661, 309] width 152 height 16
